Goal: Task Accomplishment & Management: Complete application form

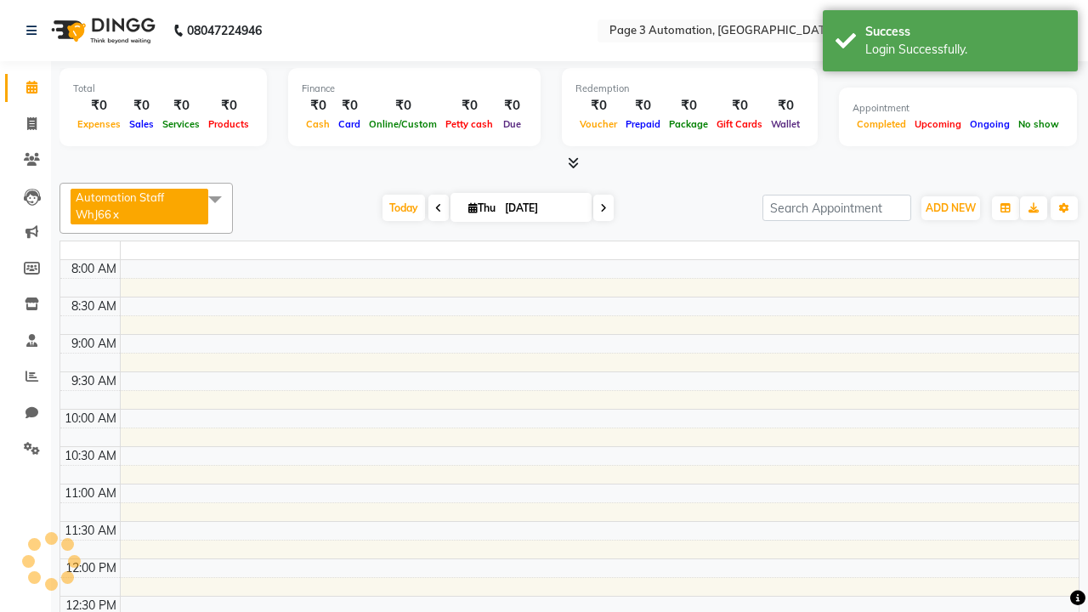
select select "en"
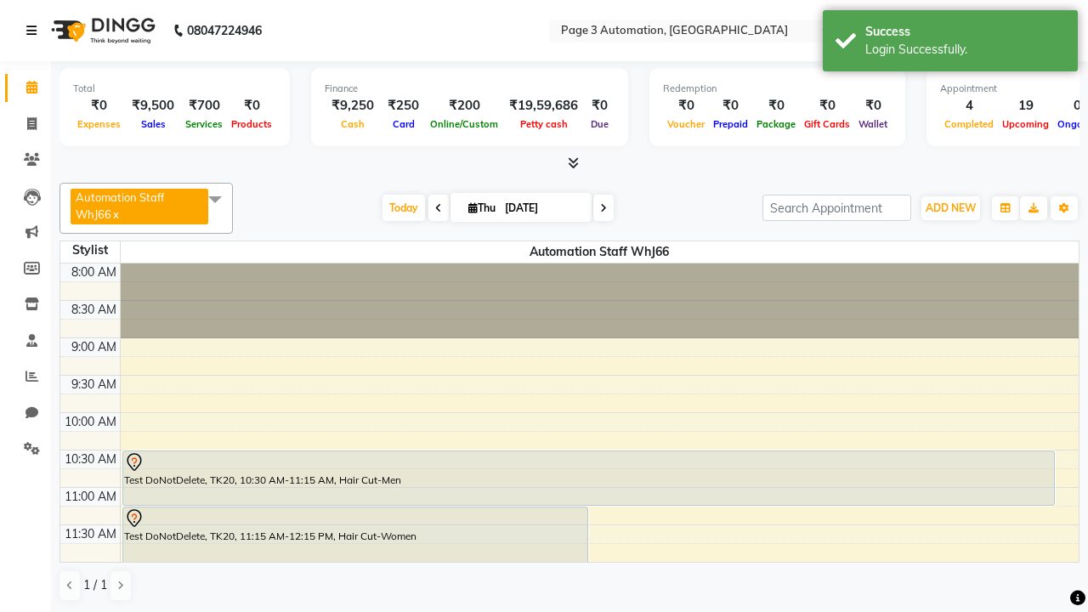
click at [35, 31] on icon at bounding box center [31, 31] width 10 height 12
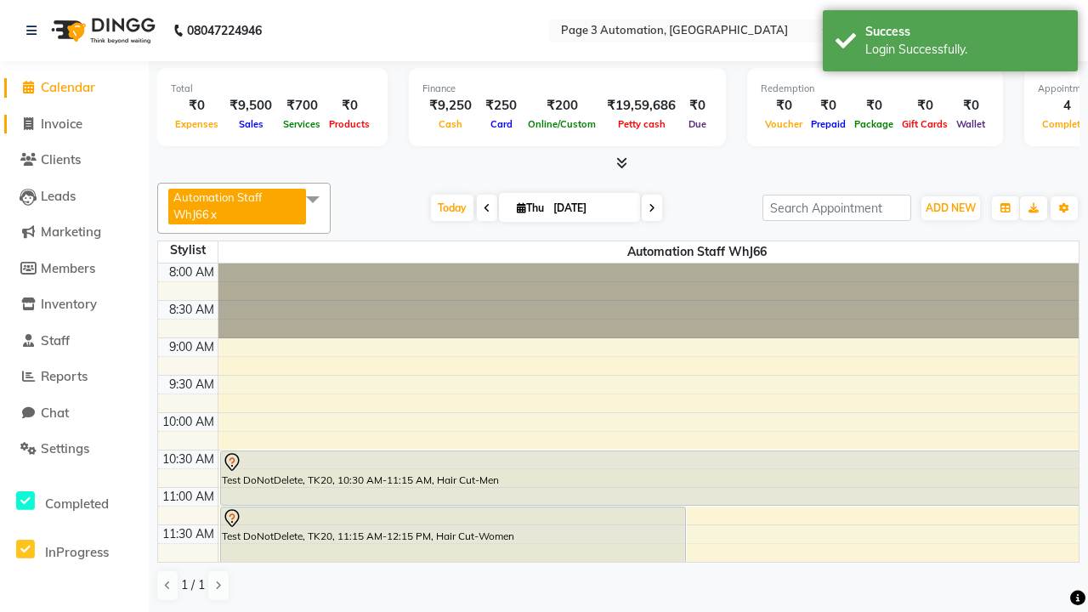
click at [74, 123] on span "Invoice" at bounding box center [62, 124] width 42 height 16
select select "2774"
select select "service"
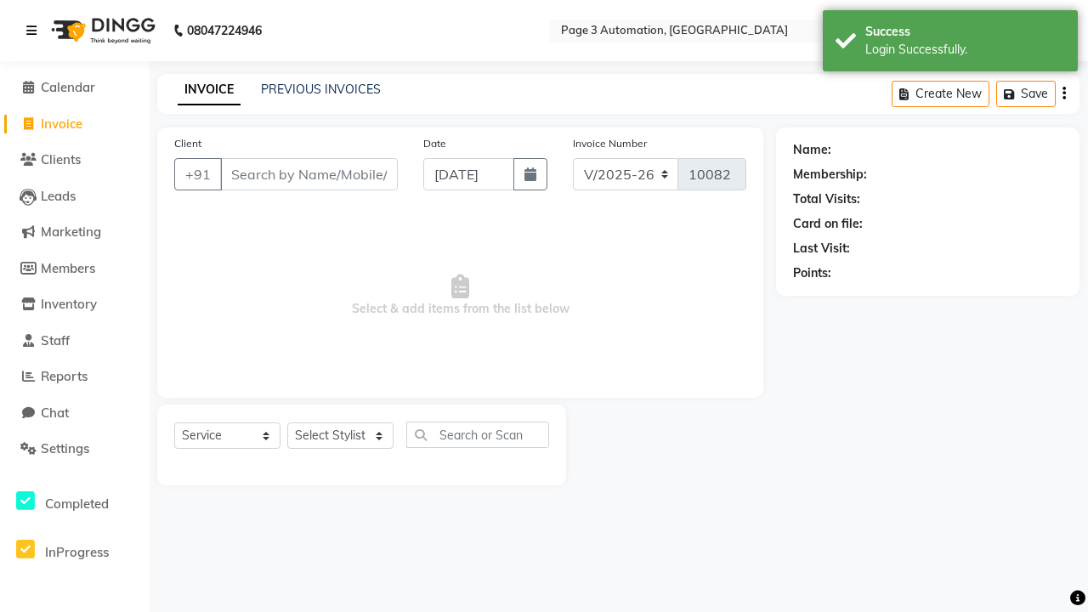
click at [35, 31] on icon at bounding box center [31, 31] width 10 height 12
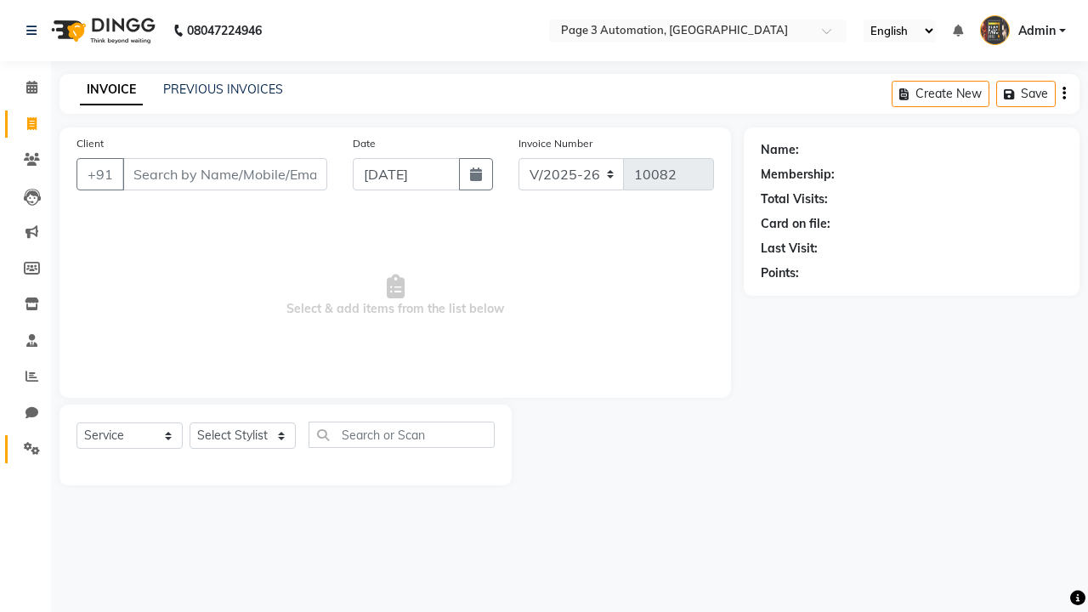
click at [26, 449] on icon at bounding box center [32, 448] width 16 height 13
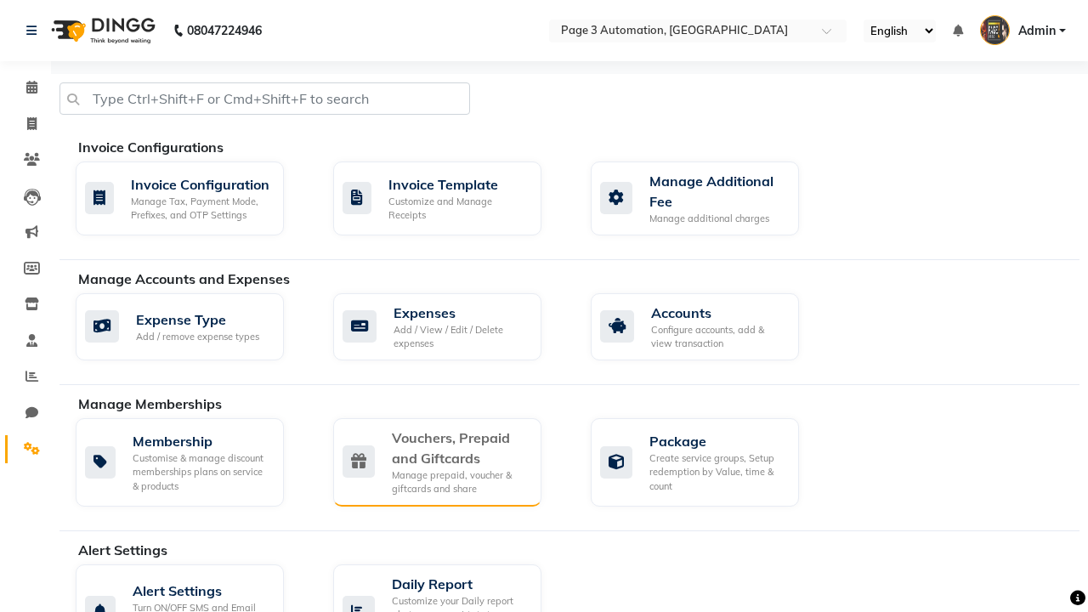
click at [459, 447] on div "Vouchers, Prepaid and Giftcards" at bounding box center [460, 448] width 136 height 41
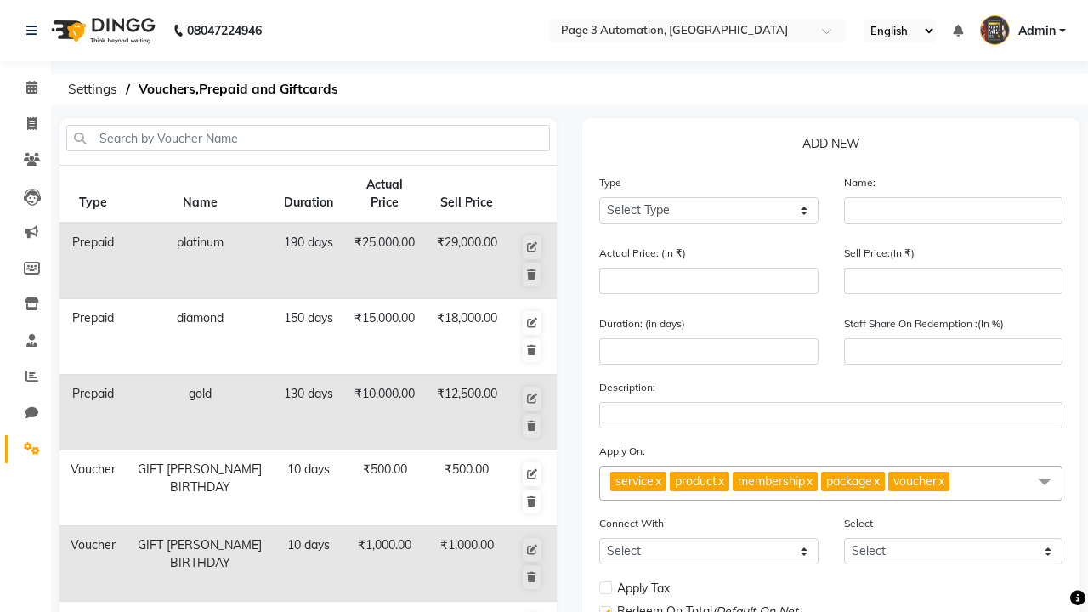
select select "P"
type input "Testing Prepaid A6B"
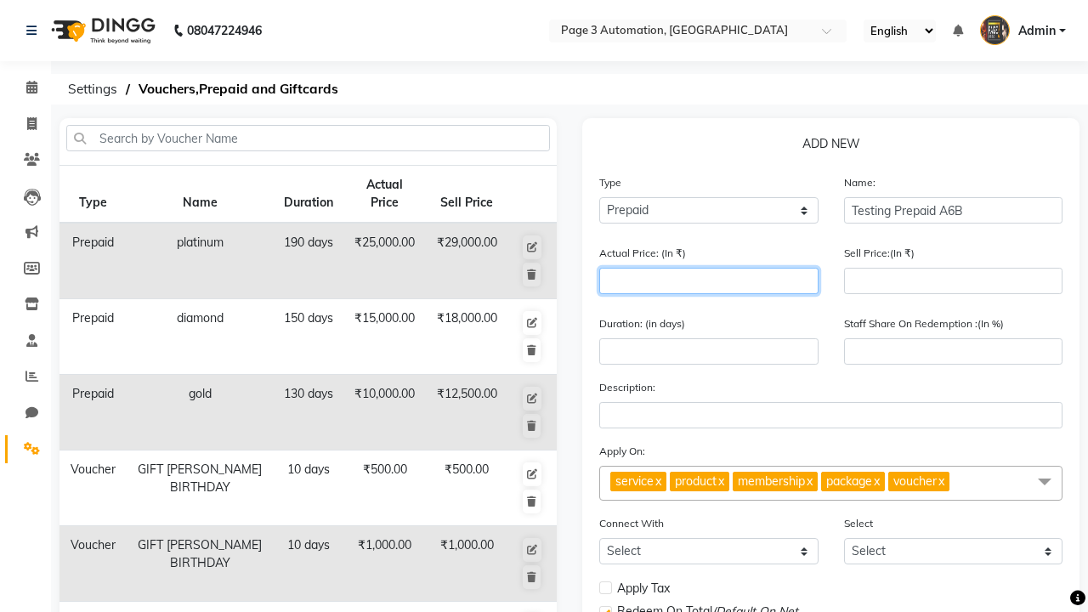
type input "1500"
type input "0"
type input "1500"
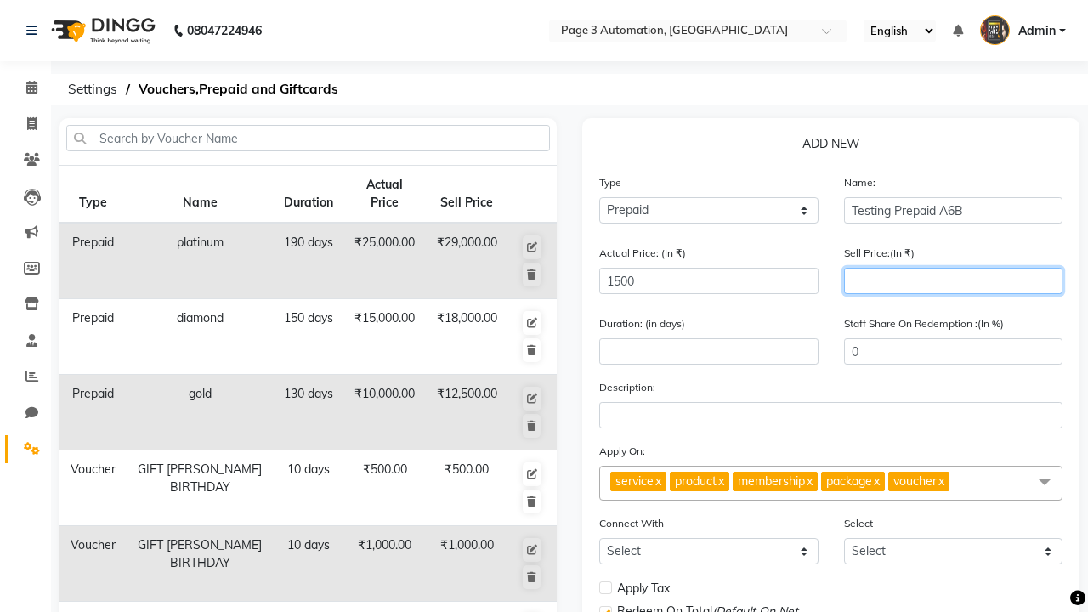
type input "1200"
type input "80"
type input "1200"
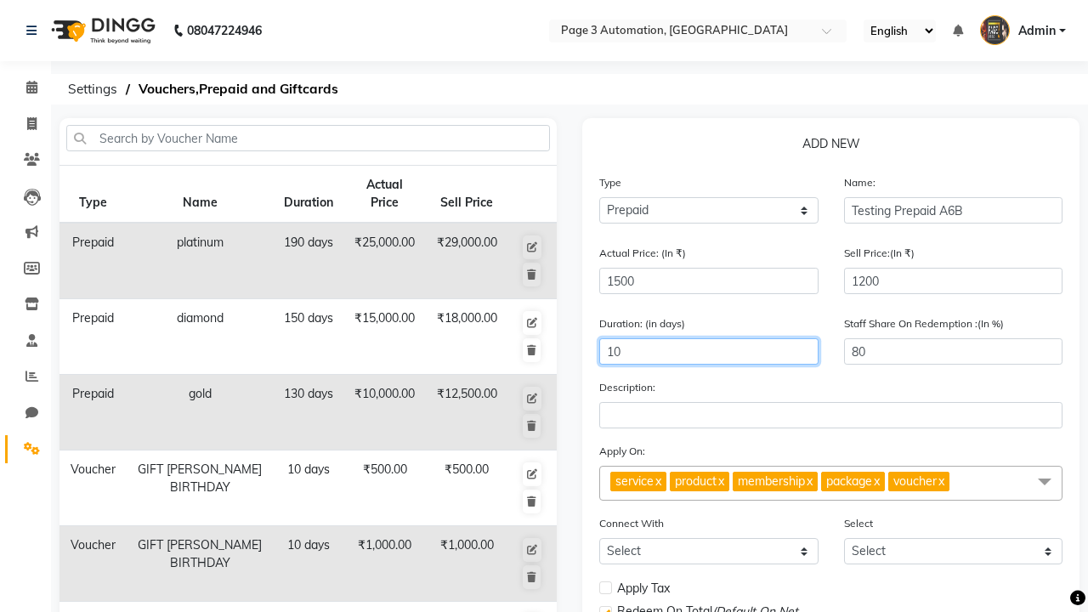
type input "10"
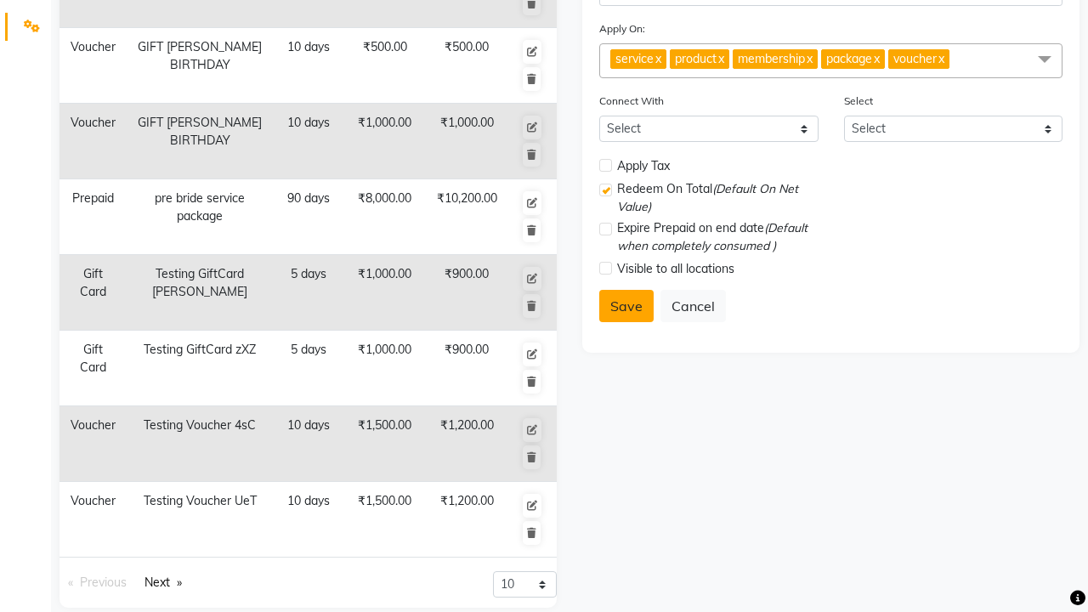
select select
checkbox input "false"
checkbox input "true"
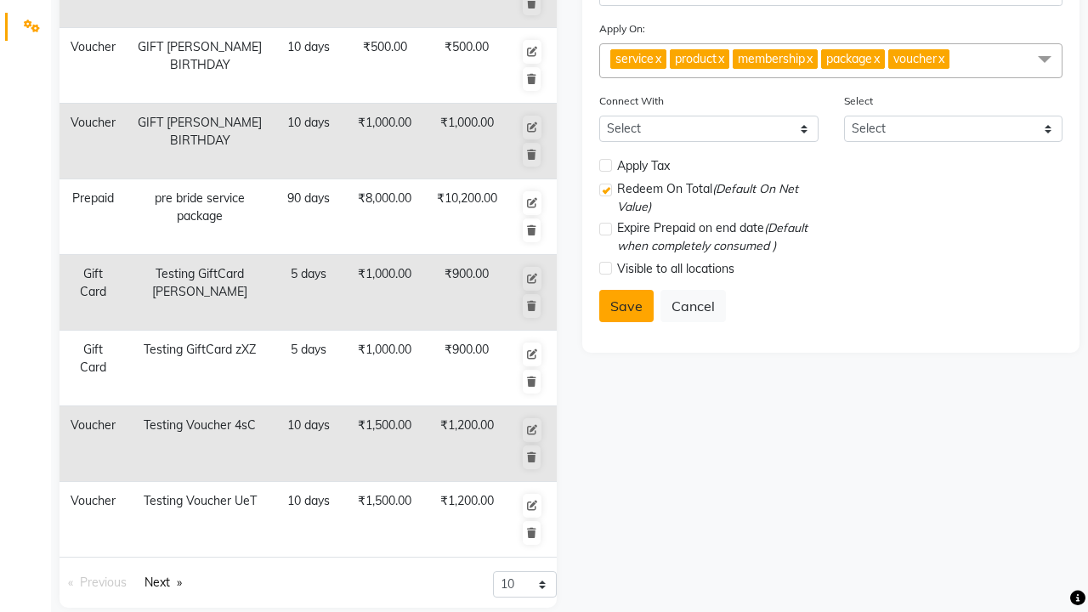
checkbox input "false"
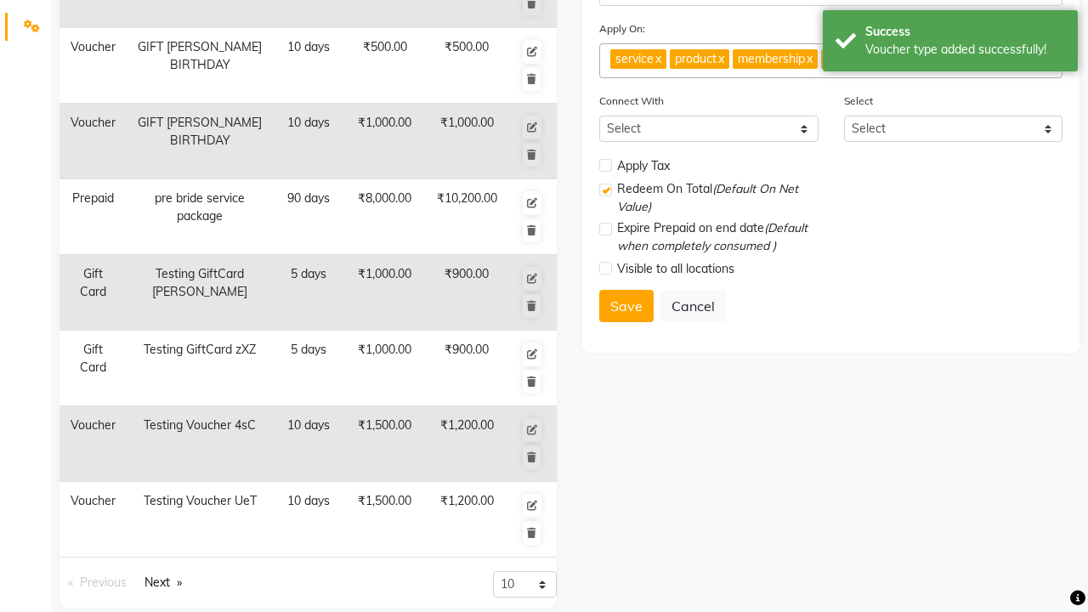
click at [950, 43] on div "Voucher type added successfully!" at bounding box center [965, 50] width 200 height 18
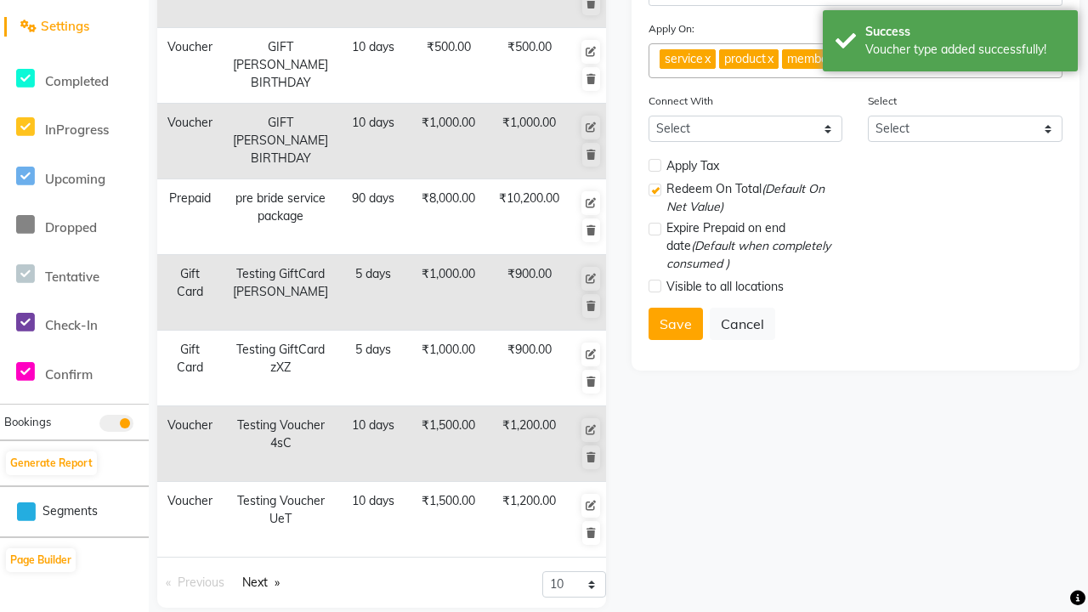
scroll to position [0, 0]
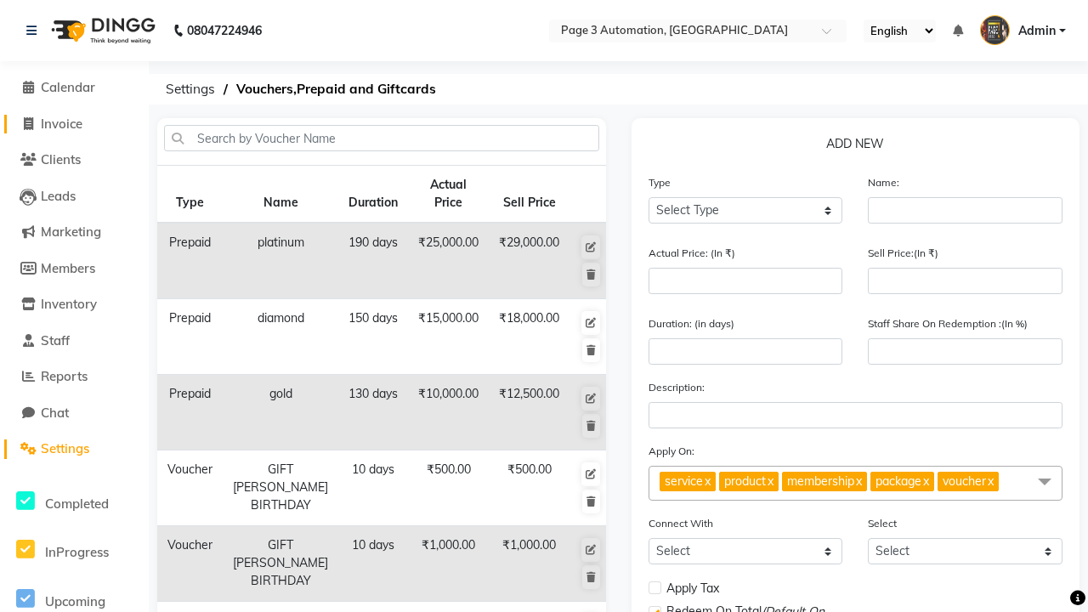
click at [74, 123] on span "Invoice" at bounding box center [62, 124] width 42 height 16
select select "2774"
select select "service"
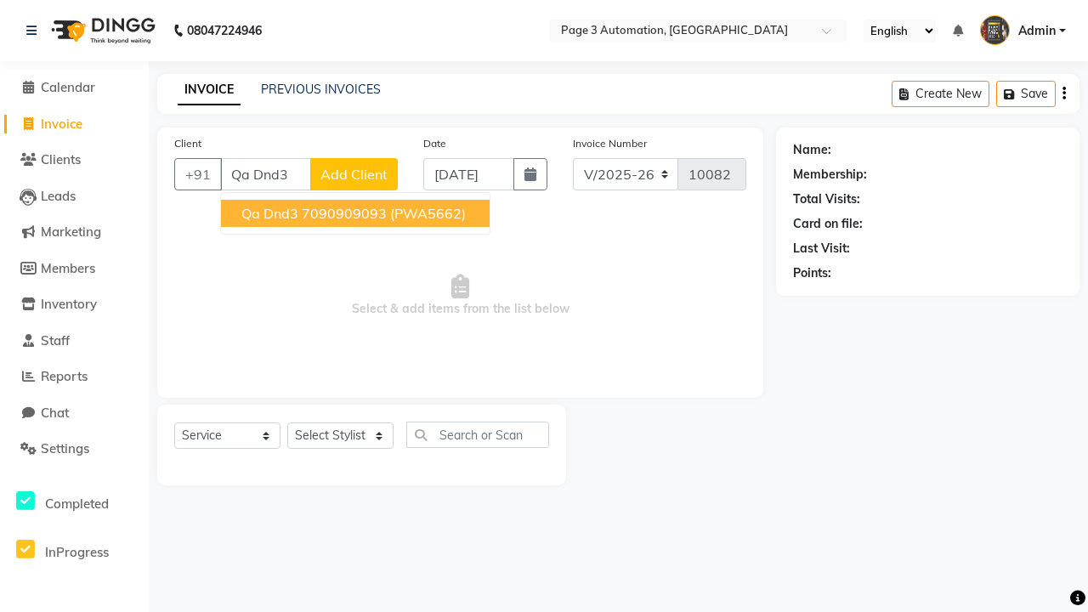
click at [357, 213] on ngb-highlight "7090909093" at bounding box center [344, 213] width 85 height 17
type input "7090909093"
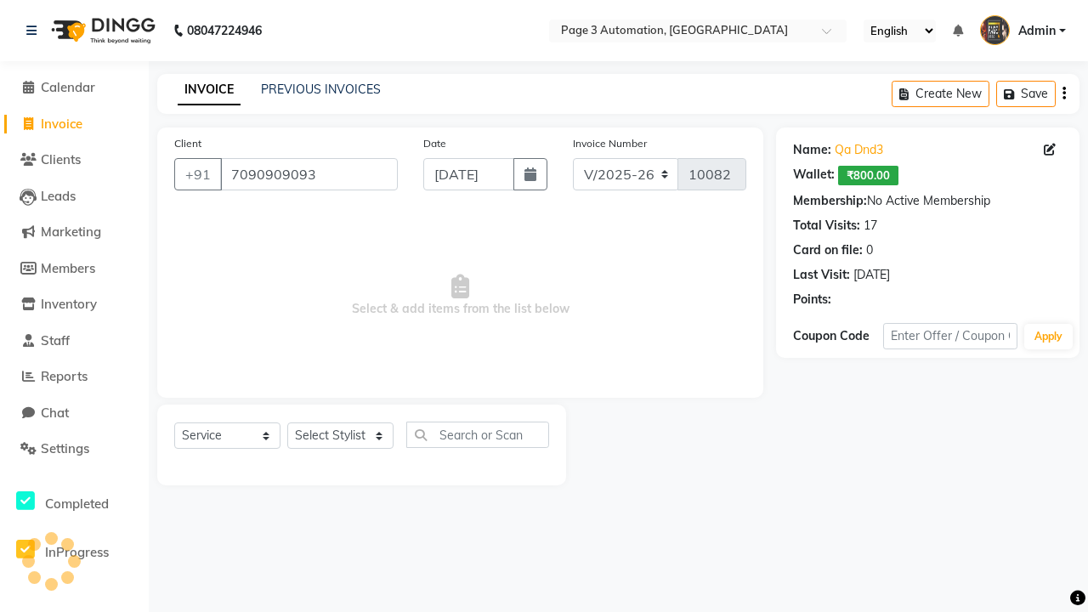
select select "P"
select select "71572"
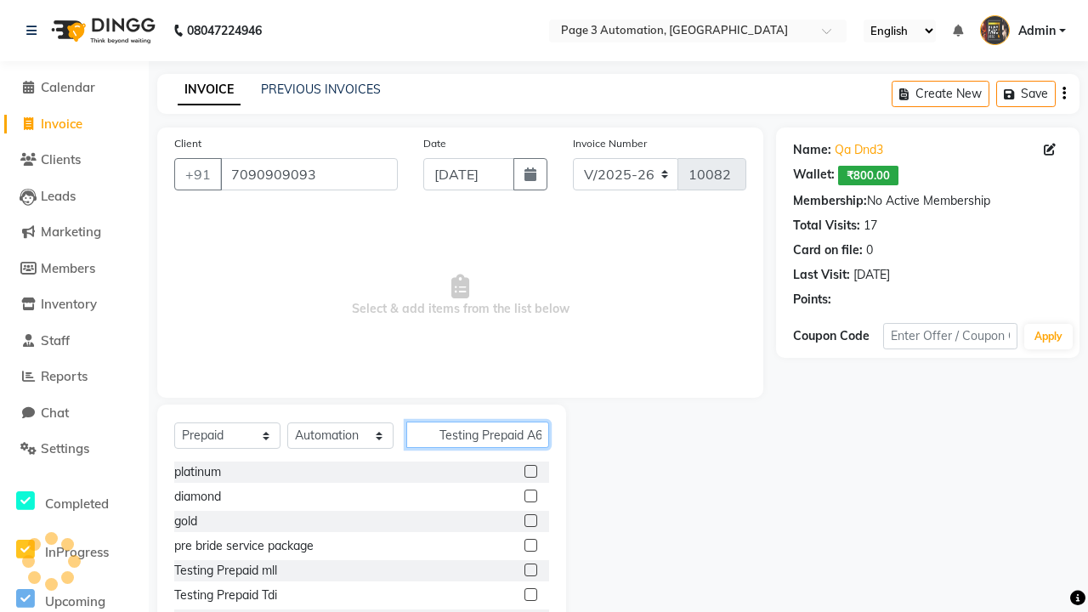
scroll to position [0, 9]
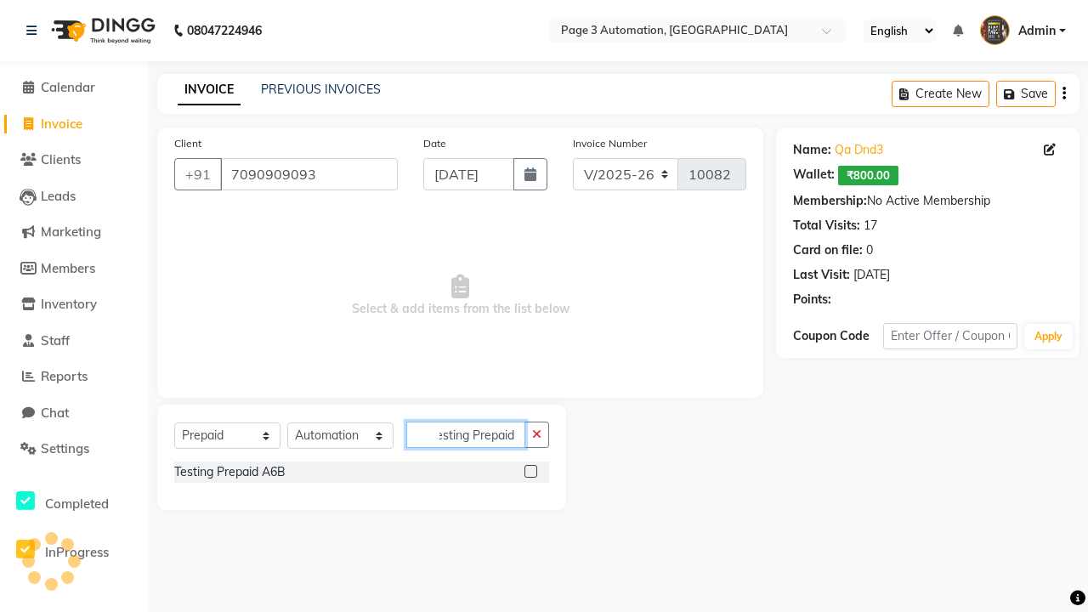
type input "Testing Prepaid A6B"
click at [531, 471] on label at bounding box center [531, 471] width 13 height 13
click at [531, 471] on input "checkbox" at bounding box center [530, 472] width 11 height 11
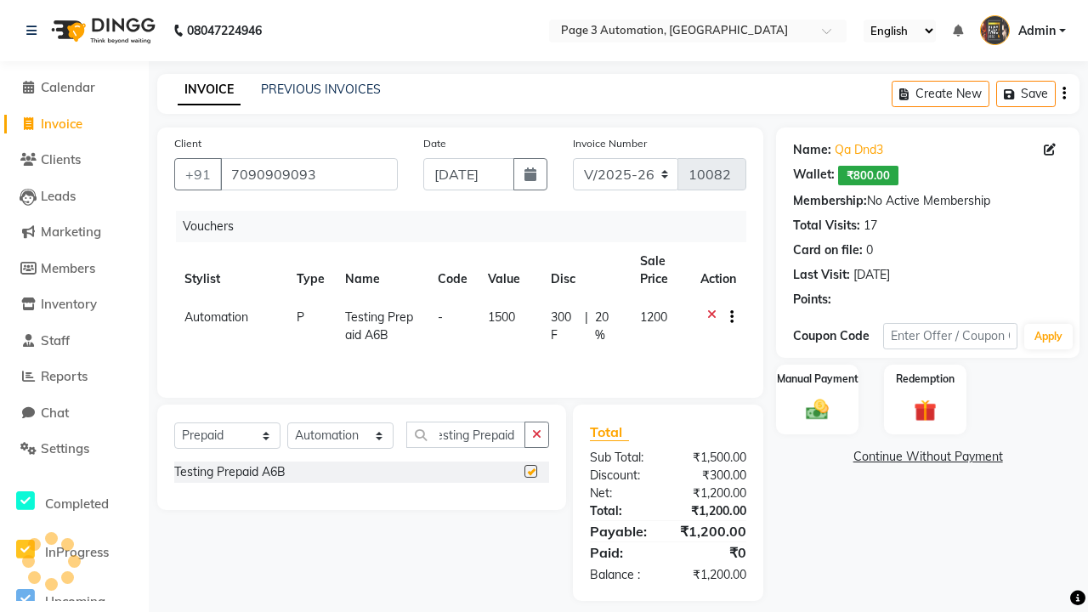
scroll to position [0, 0]
checkbox input "false"
click at [817, 379] on label "Manual Payment" at bounding box center [817, 379] width 85 height 16
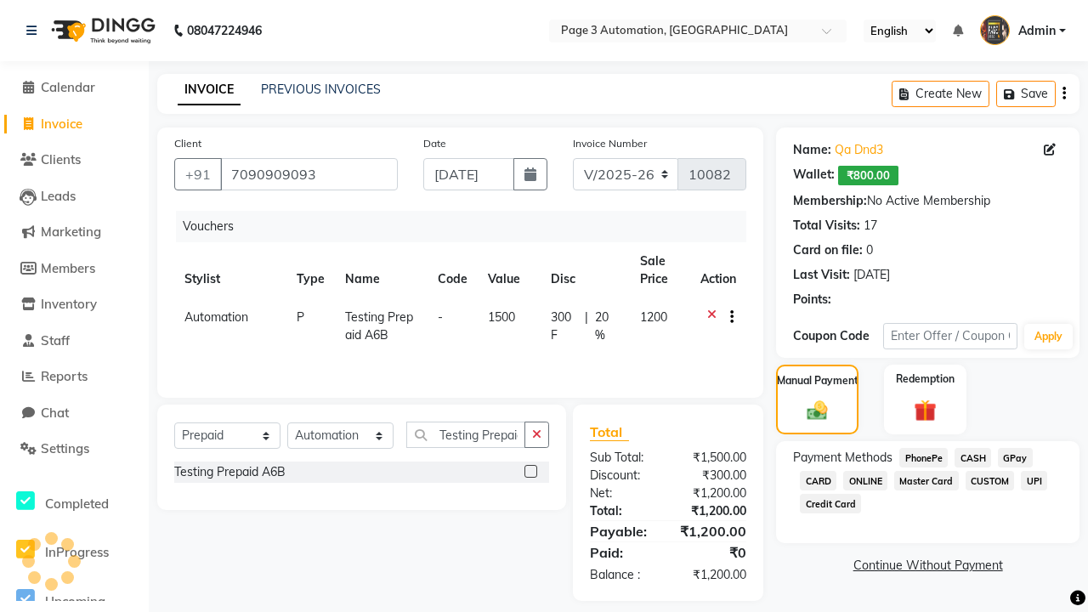
click at [973, 457] on span "CASH" at bounding box center [973, 458] width 37 height 20
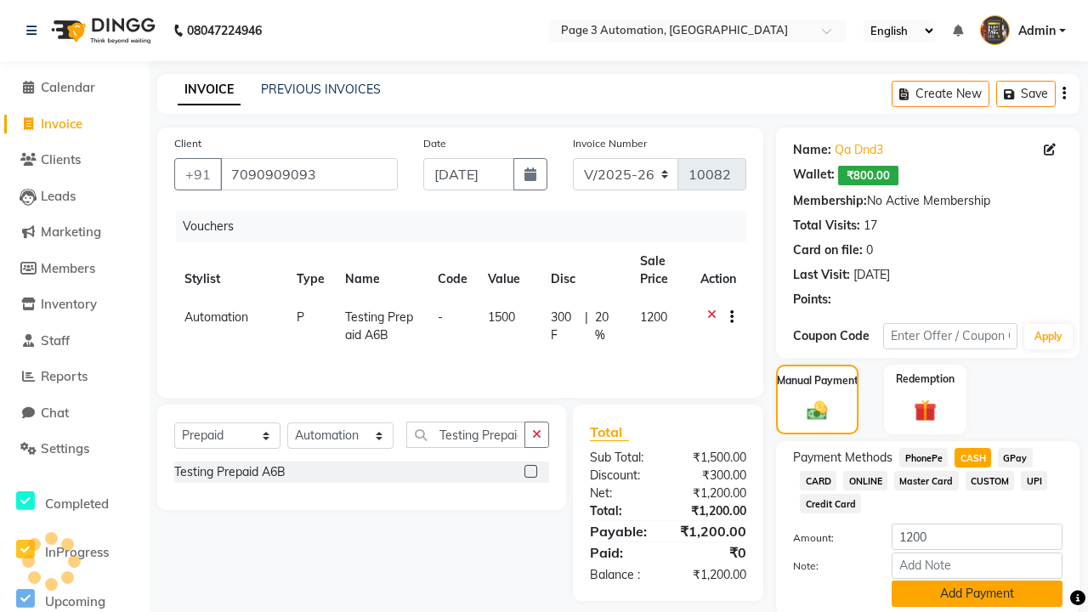
click at [977, 593] on button "Add Payment" at bounding box center [977, 594] width 171 height 26
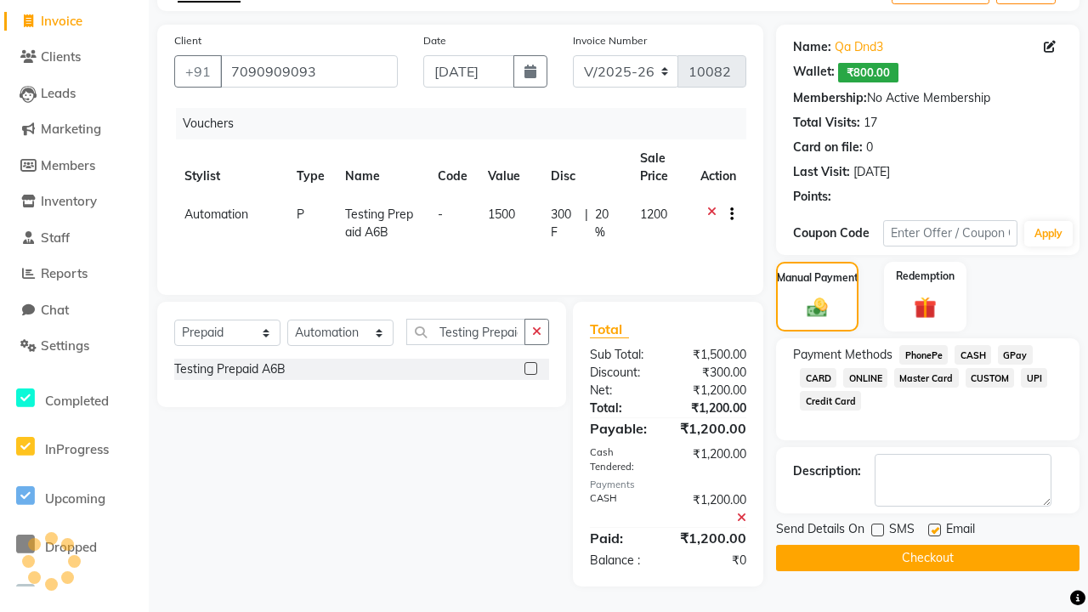
click at [934, 530] on label at bounding box center [934, 530] width 13 height 13
click at [934, 530] on input "checkbox" at bounding box center [933, 530] width 11 height 11
checkbox input "false"
click at [928, 558] on button "Checkout" at bounding box center [928, 558] width 304 height 26
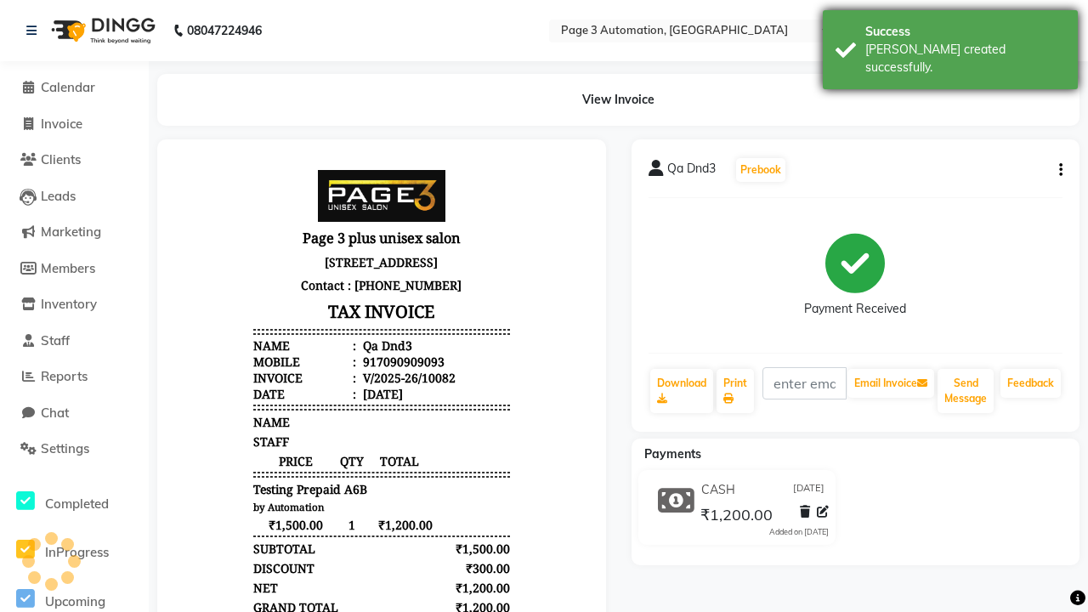
click at [950, 43] on div "[PERSON_NAME] created successfully." at bounding box center [965, 59] width 200 height 36
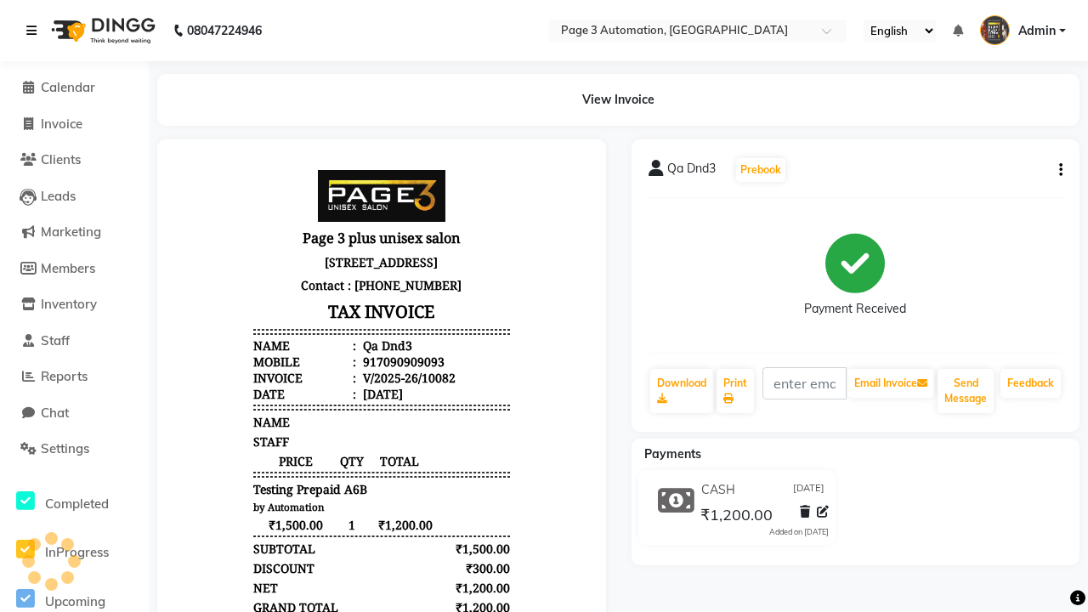
click at [35, 31] on icon at bounding box center [31, 31] width 10 height 12
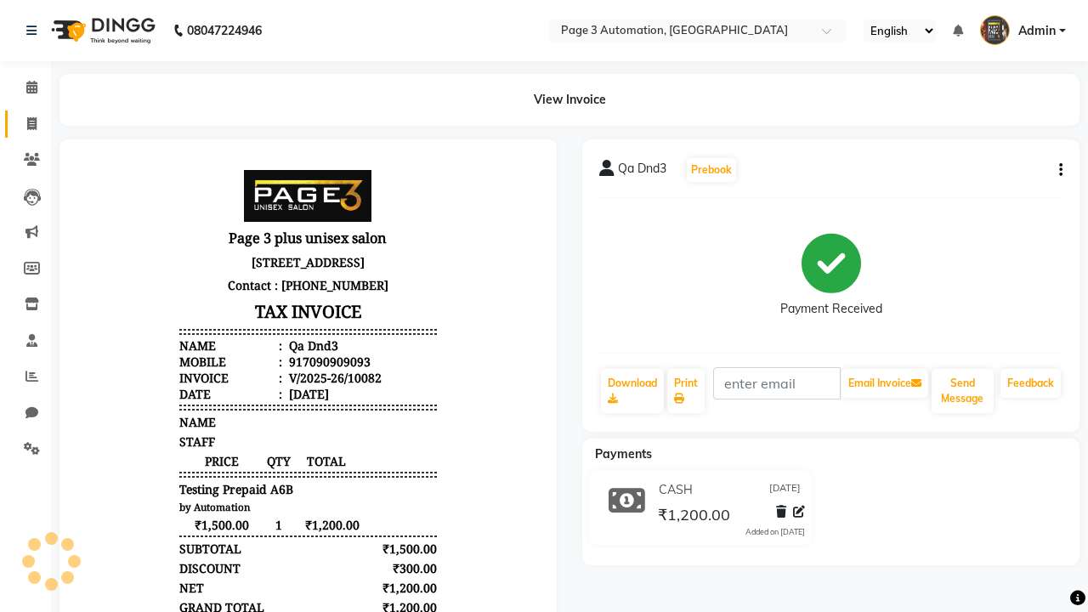
click at [26, 123] on span at bounding box center [32, 125] width 30 height 20
select select "2774"
select select "service"
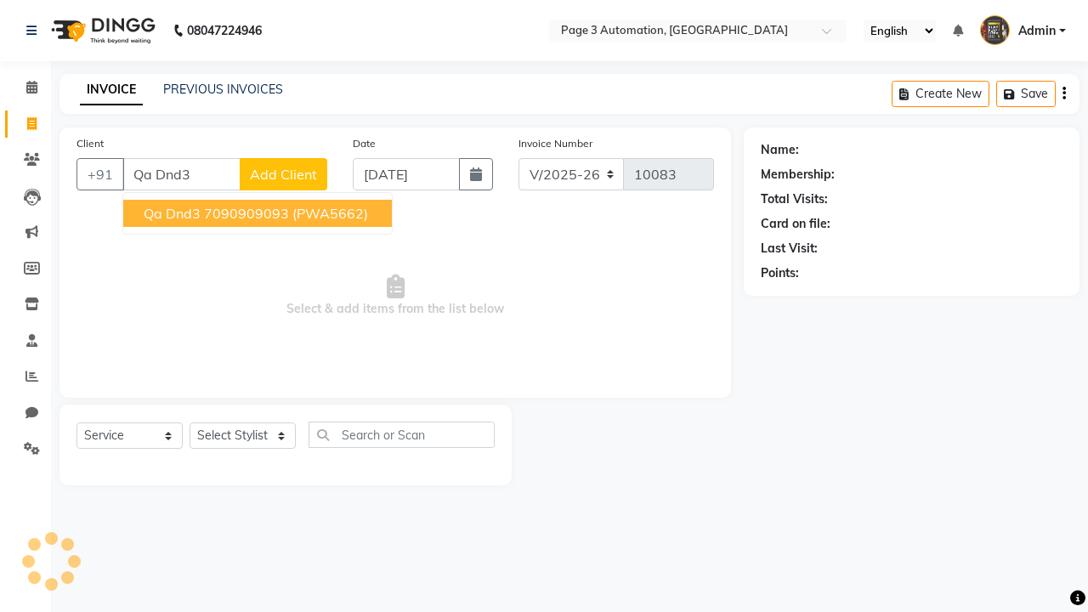
click at [259, 213] on ngb-highlight "7090909093" at bounding box center [246, 213] width 85 height 17
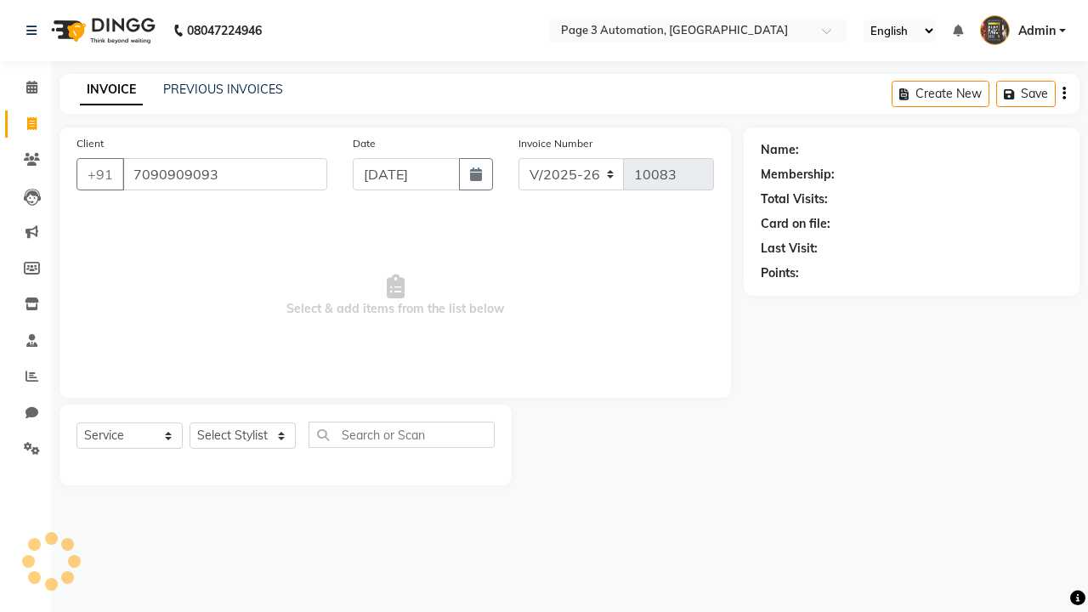
type input "7090909093"
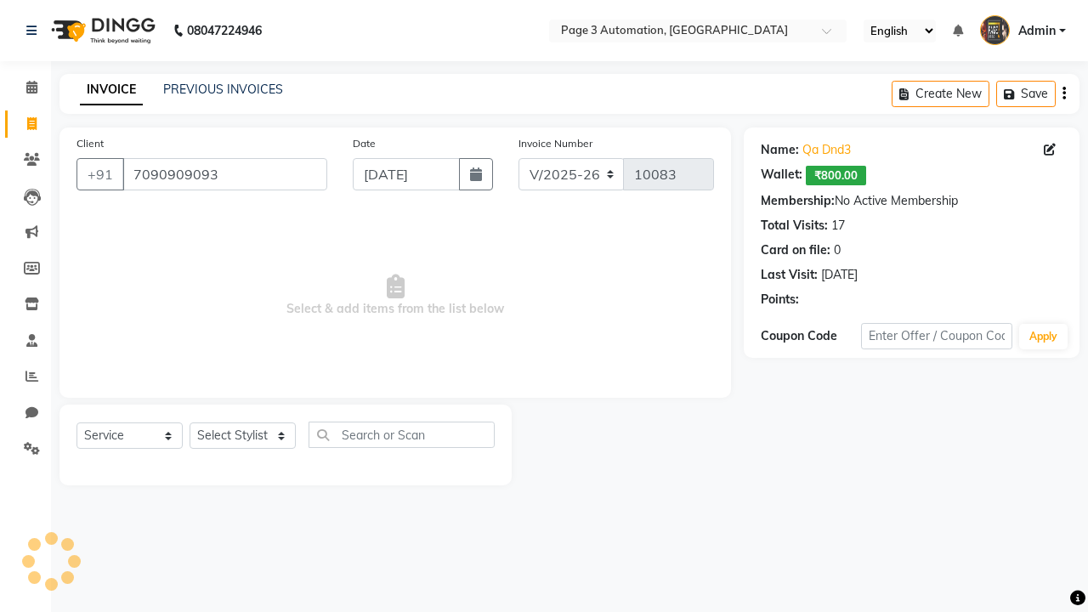
select select "71572"
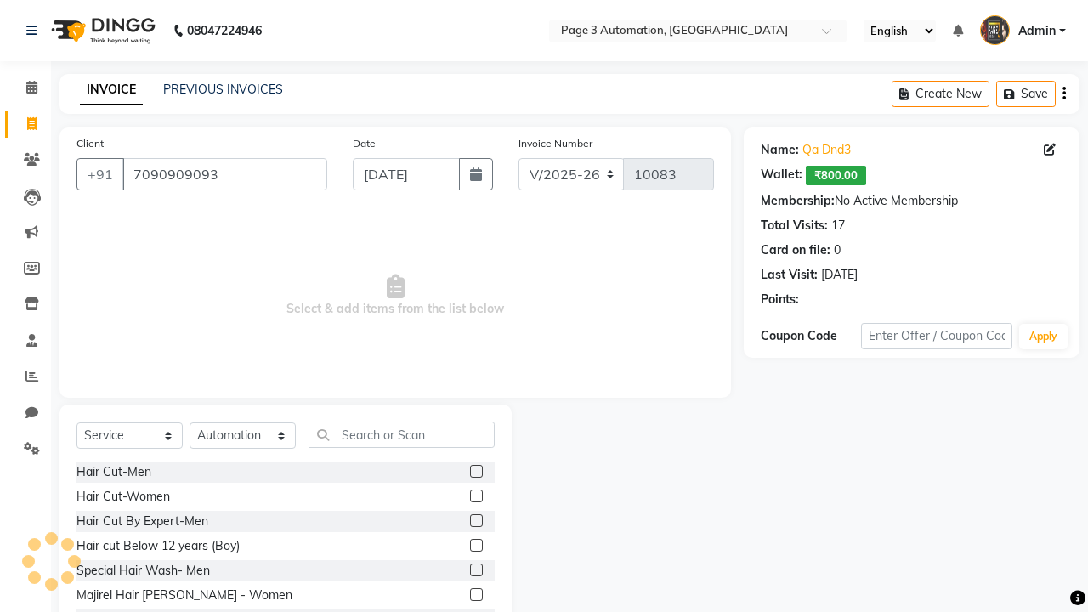
click at [475, 521] on label at bounding box center [476, 520] width 13 height 13
click at [475, 521] on input "checkbox" at bounding box center [475, 521] width 11 height 11
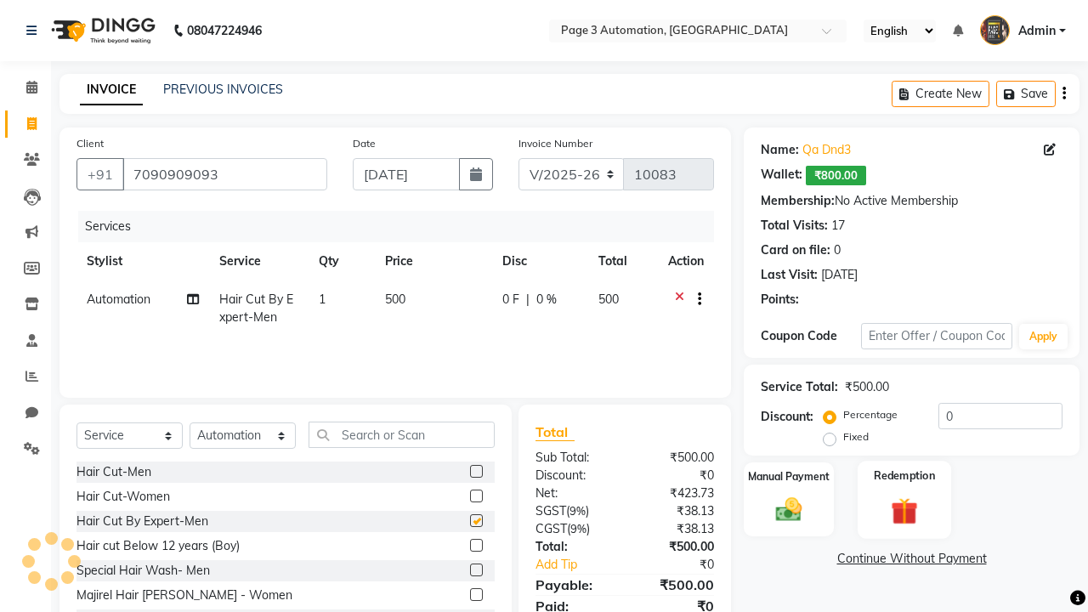
click at [905, 476] on label "Redemption" at bounding box center [904, 476] width 61 height 16
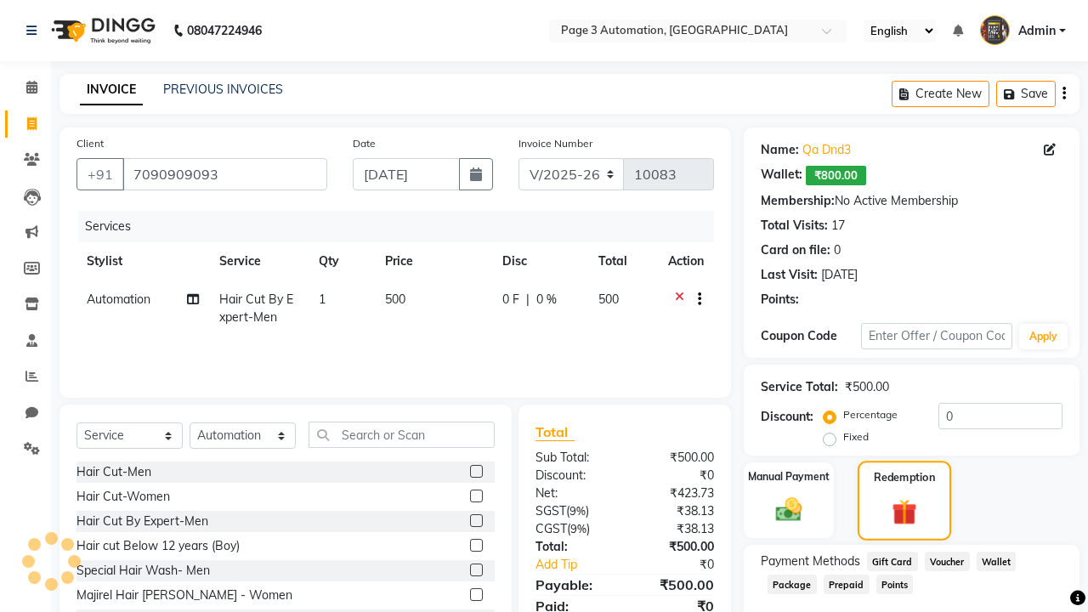
checkbox input "false"
click at [846, 583] on span "Prepaid" at bounding box center [847, 585] width 46 height 20
